Goal: Information Seeking & Learning: Learn about a topic

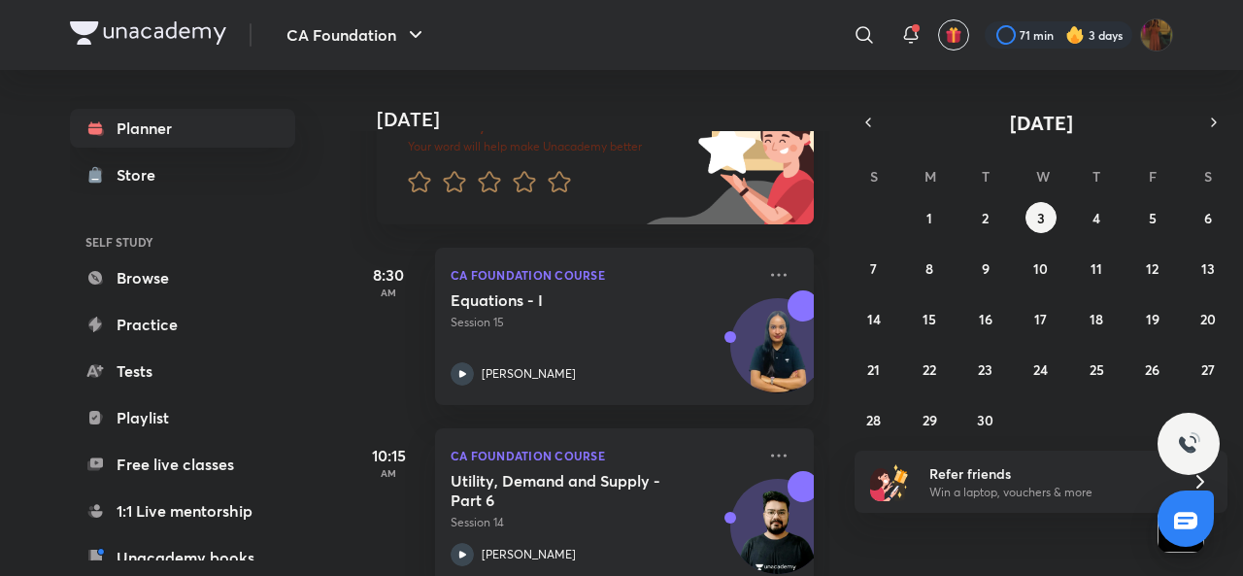
scroll to position [183, 0]
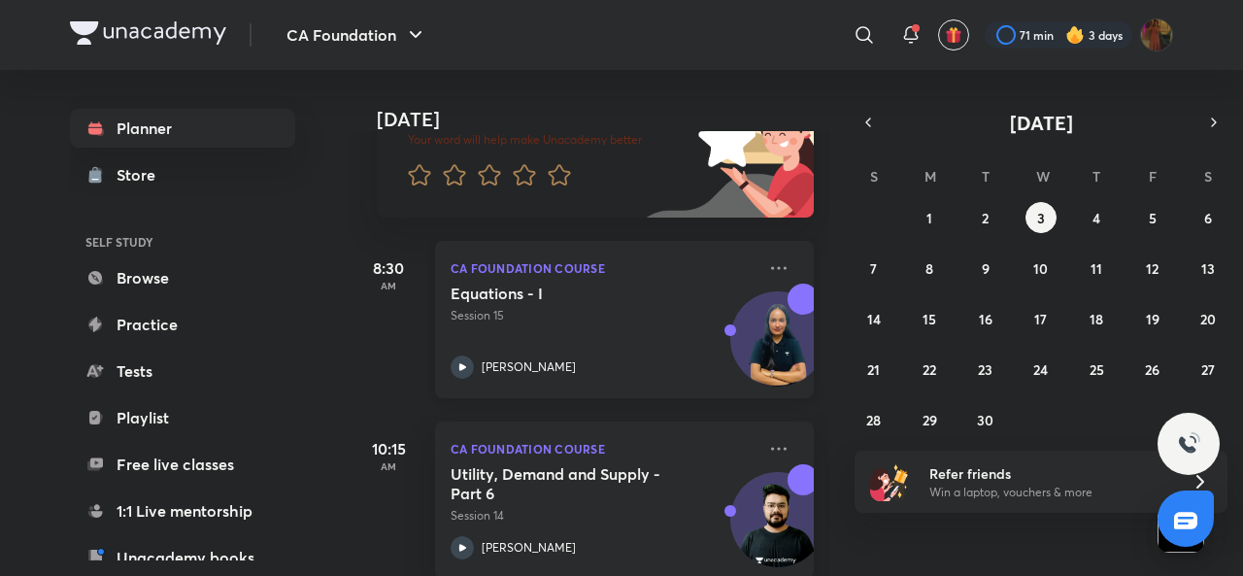
click at [470, 364] on icon at bounding box center [462, 367] width 23 height 23
click at [972, 221] on button "2" at bounding box center [985, 217] width 31 height 31
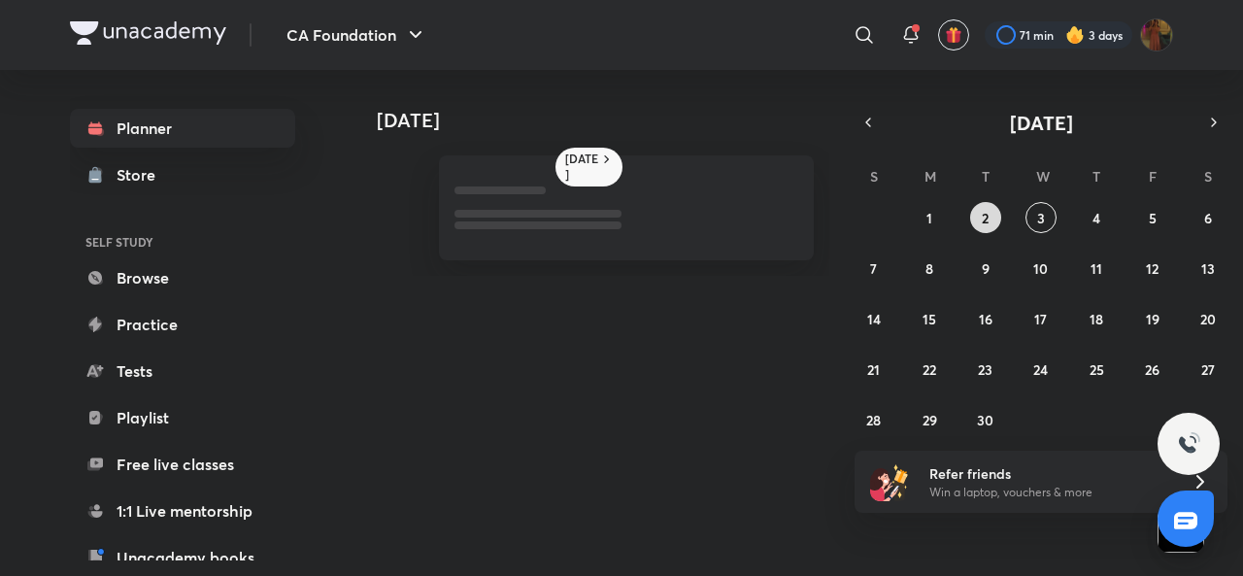
click at [972, 221] on button "2" at bounding box center [985, 217] width 31 height 31
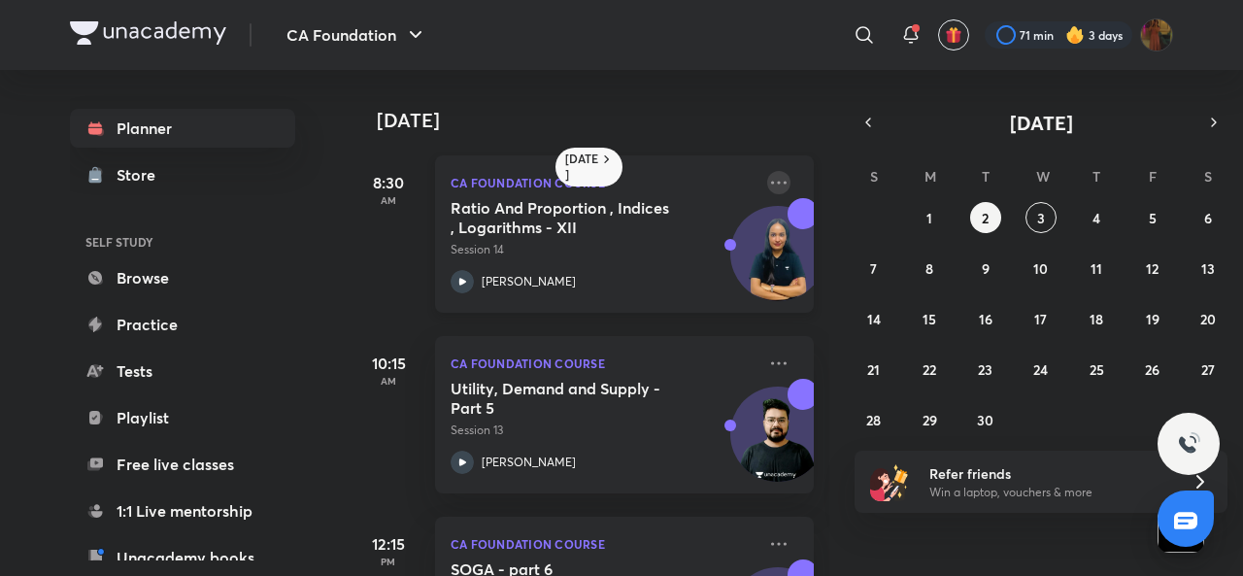
click at [767, 177] on icon at bounding box center [778, 182] width 23 height 23
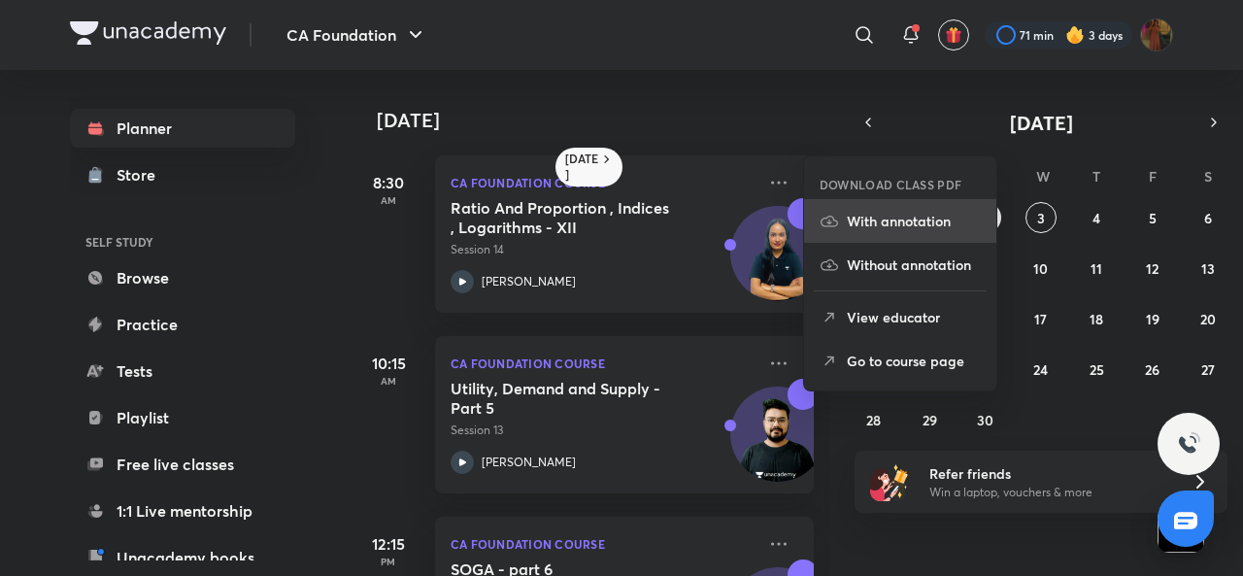
click at [868, 219] on p "With annotation" at bounding box center [914, 221] width 134 height 20
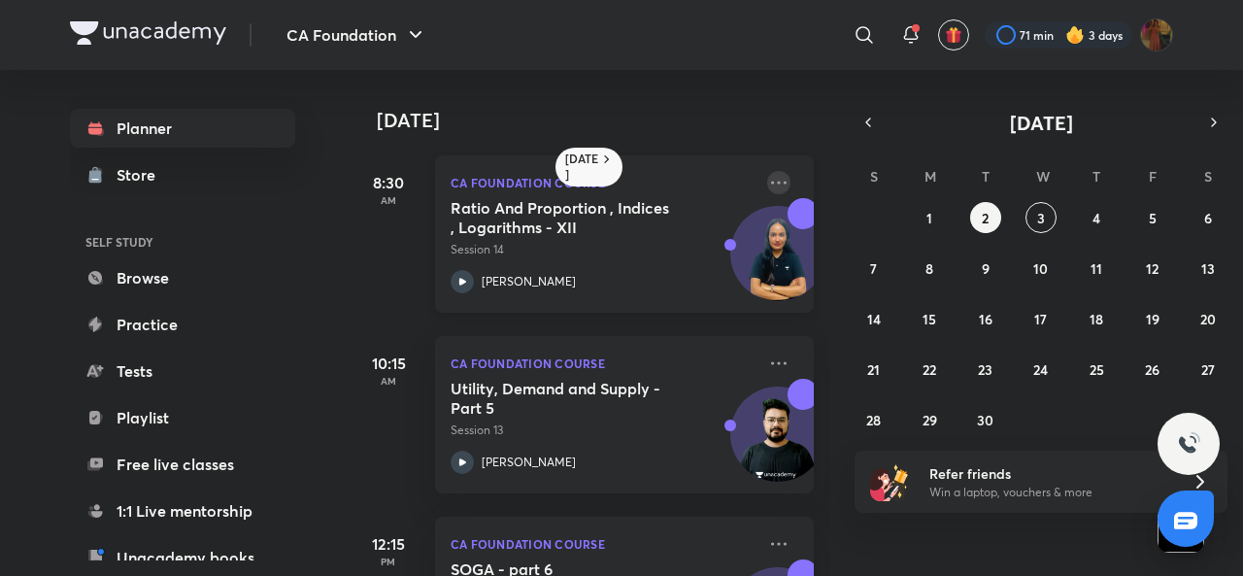
click at [771, 174] on icon at bounding box center [778, 182] width 23 height 23
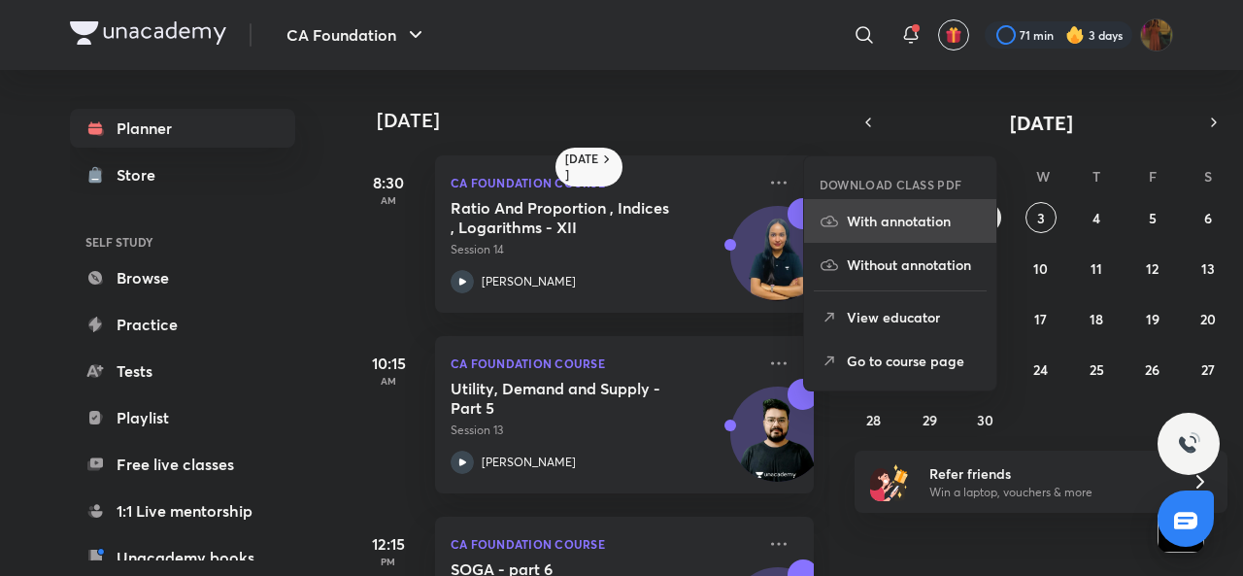
click at [831, 221] on icon at bounding box center [829, 221] width 17 height 11
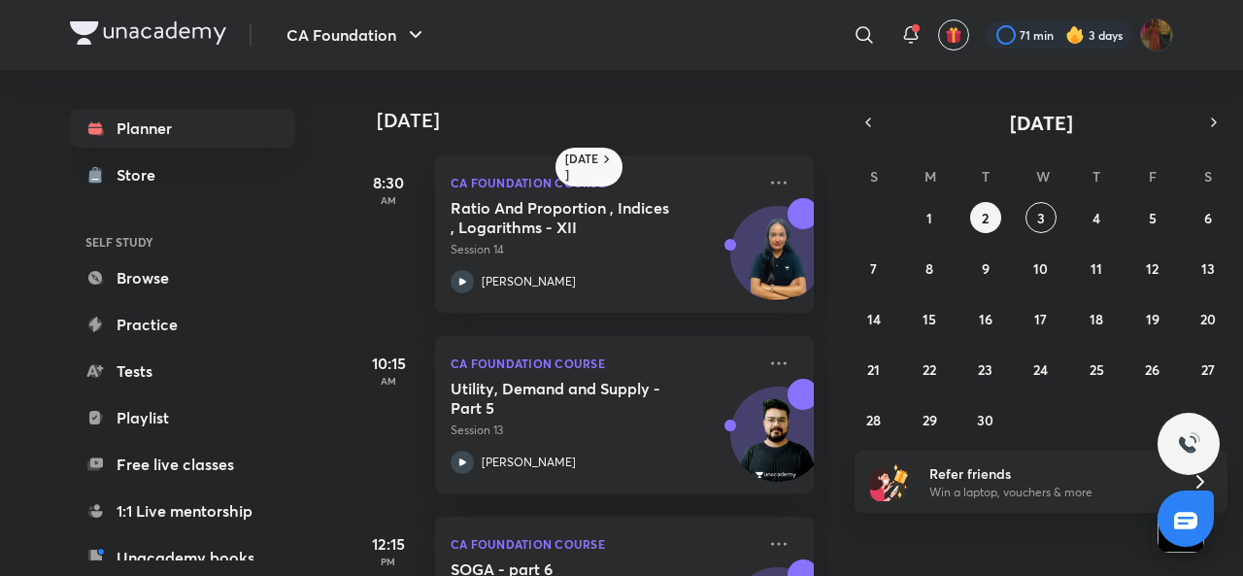
scroll to position [0, 19]
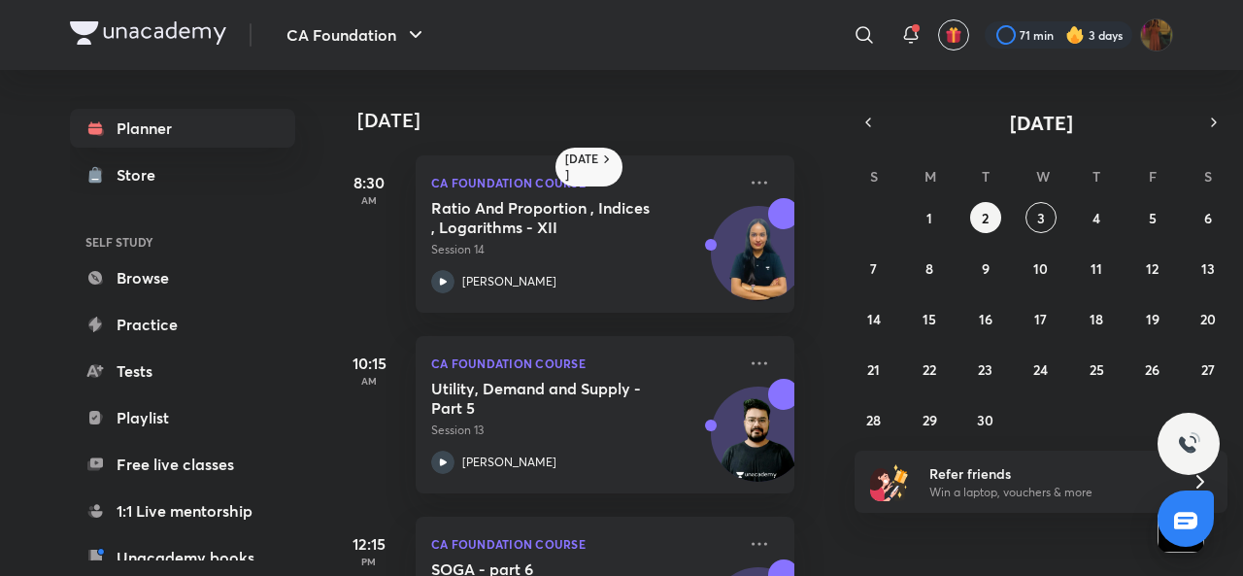
drag, startPoint x: 648, startPoint y: 269, endPoint x: 828, endPoint y: 289, distance: 180.9
click at [828, 289] on div "[DATE] 8:30 AM CA Foundation Course Ratio And Proportion , Indices , Logarithms…" at bounding box center [590, 323] width 480 height 506
